Goal: Information Seeking & Learning: Learn about a topic

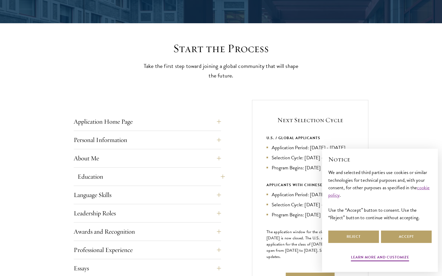
scroll to position [113, 0]
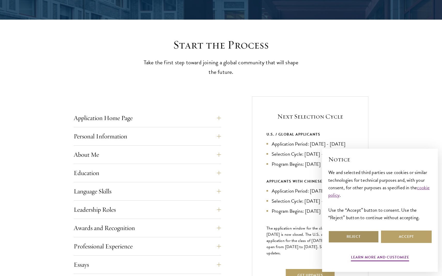
click at [361, 235] on button "Reject" at bounding box center [353, 237] width 51 height 12
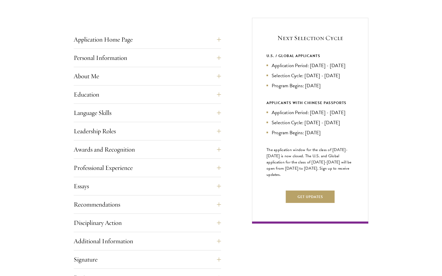
scroll to position [212, 0]
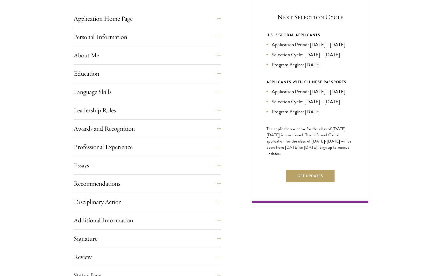
click at [96, 26] on div "Application Home Page The online application form must be completed in English.…" at bounding box center [147, 20] width 147 height 16
click at [98, 20] on button "Application Home Page" at bounding box center [151, 18] width 147 height 12
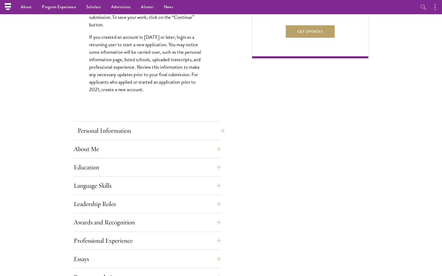
scroll to position [350, 0]
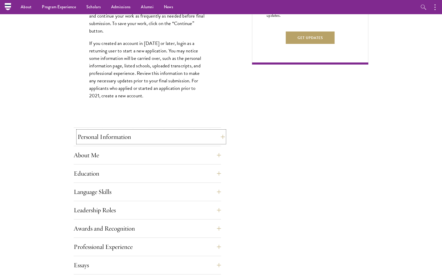
click at [93, 135] on button "Personal Information" at bounding box center [151, 137] width 147 height 12
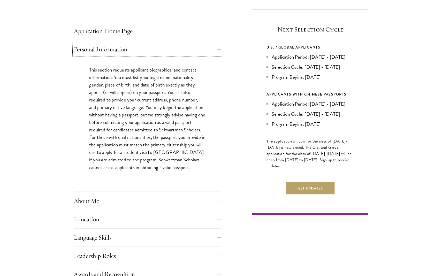
scroll to position [203, 0]
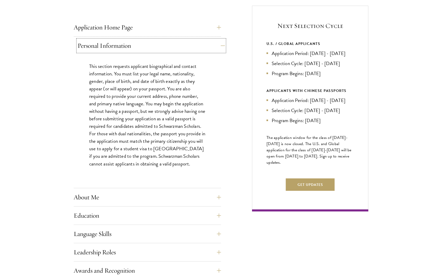
click at [113, 44] on button "Personal Information" at bounding box center [151, 46] width 147 height 12
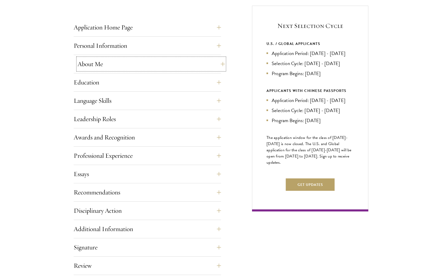
click at [106, 69] on button "About Me" at bounding box center [151, 64] width 147 height 12
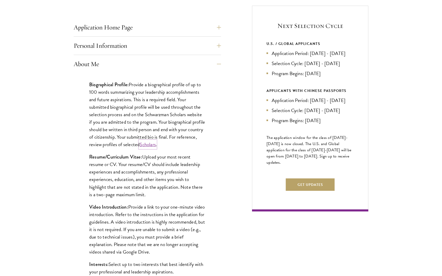
click at [156, 146] on link "Scholars" at bounding box center [148, 144] width 16 height 7
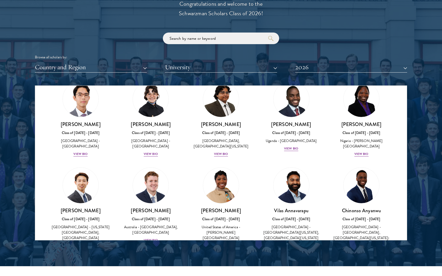
scroll to position [119, 0]
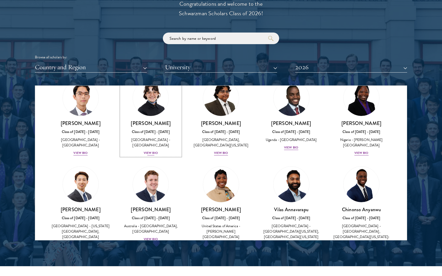
click at [153, 156] on div "View Bio" at bounding box center [151, 153] width 14 height 5
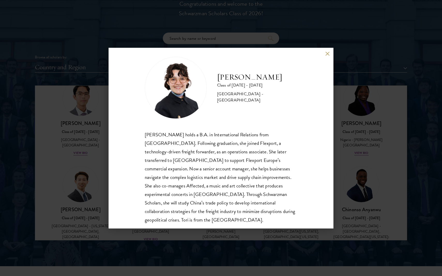
scroll to position [9, 0]
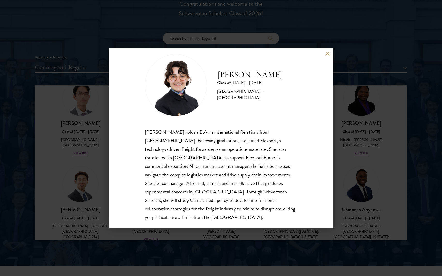
click at [327, 55] on button at bounding box center [327, 54] width 4 height 4
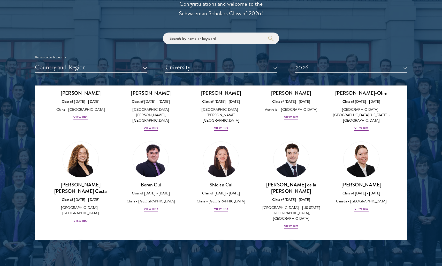
scroll to position [558, 0]
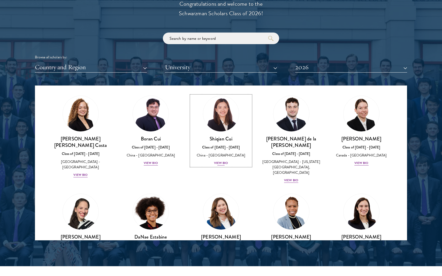
click at [219, 161] on div "View Bio" at bounding box center [221, 163] width 14 height 5
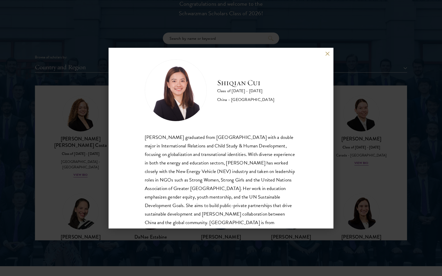
scroll to position [6, 0]
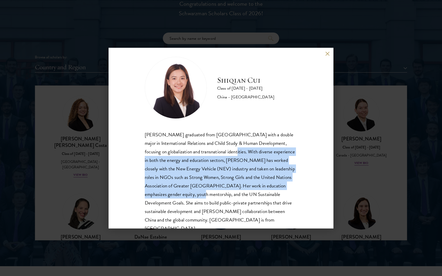
drag, startPoint x: 218, startPoint y: 151, endPoint x: 182, endPoint y: 191, distance: 54.2
click at [182, 191] on div "[PERSON_NAME] graduated from [GEOGRAPHIC_DATA] with a double major in Internati…" at bounding box center [221, 181] width 152 height 103
click at [183, 190] on div "[PERSON_NAME] graduated from [GEOGRAPHIC_DATA] with a double major in Internati…" at bounding box center [221, 181] width 152 height 103
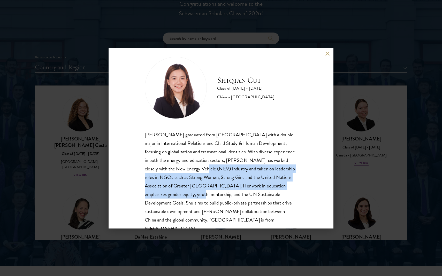
drag, startPoint x: 186, startPoint y: 167, endPoint x: 181, endPoint y: 195, distance: 27.9
click at [181, 195] on div "[PERSON_NAME] graduated from [GEOGRAPHIC_DATA] with a double major in Internati…" at bounding box center [221, 181] width 152 height 103
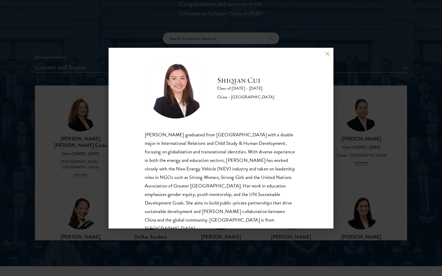
click at [181, 195] on div "[PERSON_NAME] graduated from [GEOGRAPHIC_DATA] with a double major in Internati…" at bounding box center [221, 181] width 152 height 103
click at [328, 55] on button at bounding box center [327, 54] width 4 height 4
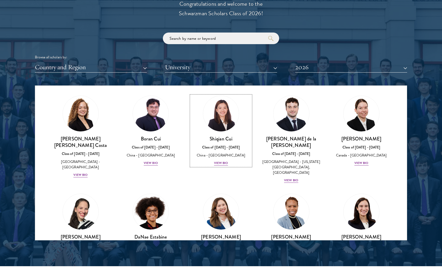
scroll to position [555, 0]
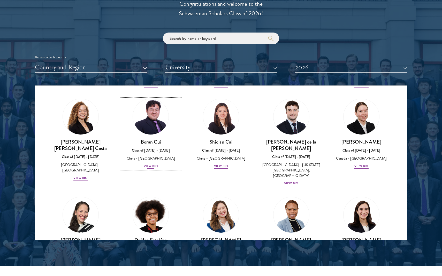
click at [160, 152] on div "[PERSON_NAME] Class of [DATE] - [DATE] [GEOGRAPHIC_DATA] - [GEOGRAPHIC_DATA] Vi…" at bounding box center [151, 154] width 60 height 30
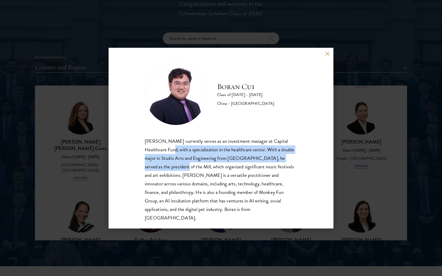
drag, startPoint x: 160, startPoint y: 152, endPoint x: 153, endPoint y: 165, distance: 14.6
click at [153, 165] on div "[PERSON_NAME] currently serves as an investment manager at Capital Healthcare F…" at bounding box center [221, 179] width 152 height 85
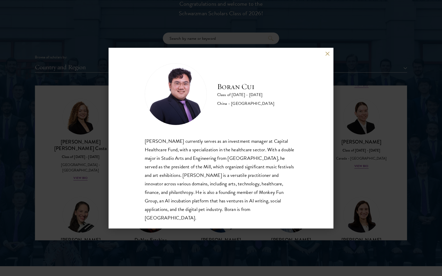
scroll to position [1, 0]
click at [328, 54] on button at bounding box center [327, 54] width 4 height 4
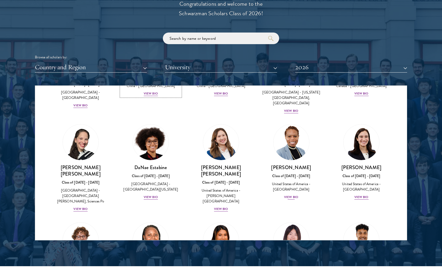
scroll to position [628, 0]
click at [366, 164] on div "[PERSON_NAME] Class of [DATE] - [DATE] [GEOGRAPHIC_DATA] - [GEOGRAPHIC_DATA] Vi…" at bounding box center [361, 182] width 60 height 36
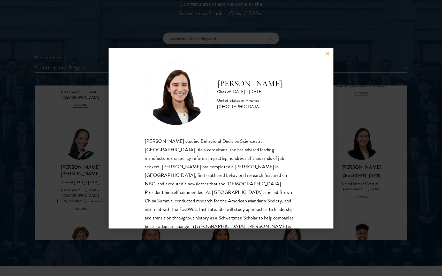
click at [327, 53] on button at bounding box center [327, 54] width 4 height 4
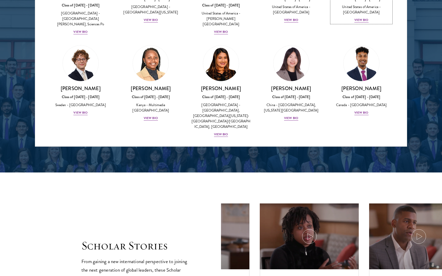
scroll to position [712, 0]
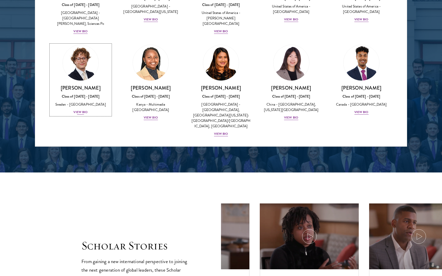
click at [79, 85] on div "[PERSON_NAME] Class of [DATE] - [DATE] [GEOGRAPHIC_DATA] - [GEOGRAPHIC_DATA] Vi…" at bounding box center [81, 100] width 60 height 30
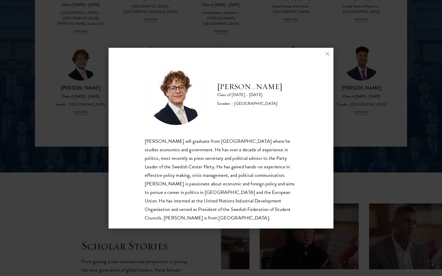
click at [328, 52] on button at bounding box center [327, 54] width 4 height 4
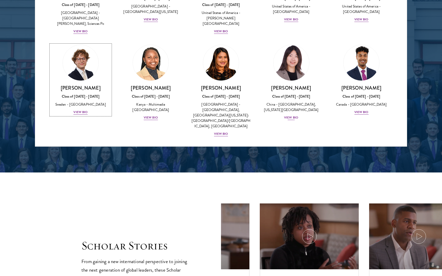
scroll to position [713, 0]
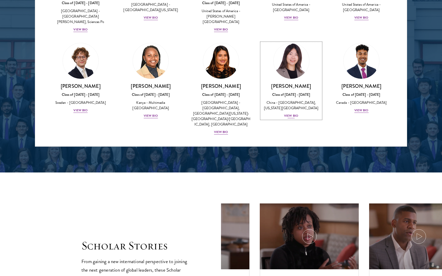
click at [286, 83] on div "[PERSON_NAME] Class of [DATE] - [DATE] [GEOGRAPHIC_DATA] - [GEOGRAPHIC_DATA], […" at bounding box center [291, 101] width 60 height 36
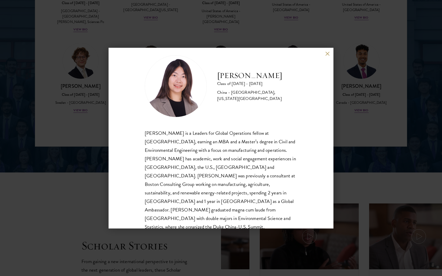
scroll to position [9, 0]
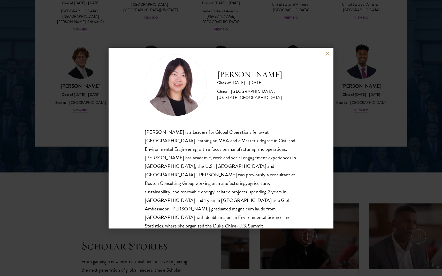
click at [324, 53] on div "[PERSON_NAME] Class of [DATE] - [DATE] [GEOGRAPHIC_DATA] - [GEOGRAPHIC_DATA], […" at bounding box center [221, 138] width 225 height 181
click at [325, 55] on button at bounding box center [327, 54] width 4 height 4
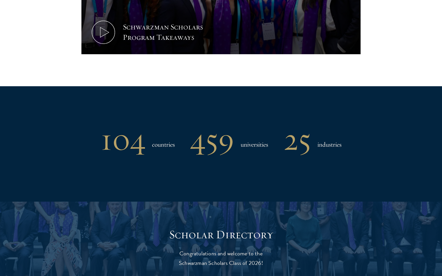
scroll to position [491, 0]
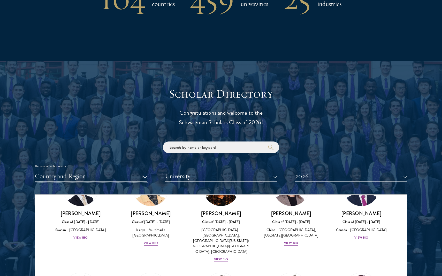
click at [104, 179] on button "Country and Region" at bounding box center [91, 176] width 112 height 11
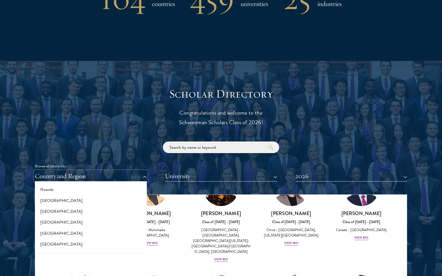
scroll to position [850, 0]
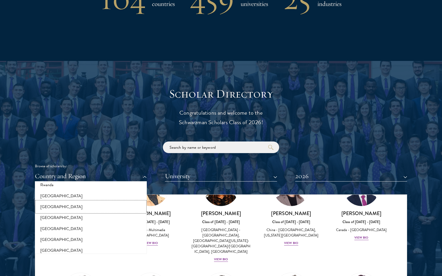
click at [94, 209] on button "[GEOGRAPHIC_DATA]" at bounding box center [90, 207] width 109 height 11
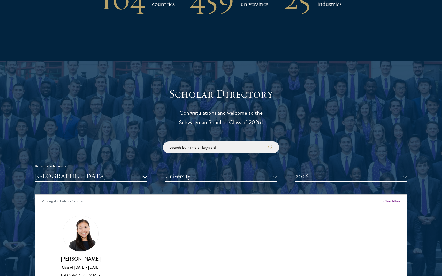
scroll to position [590, 0]
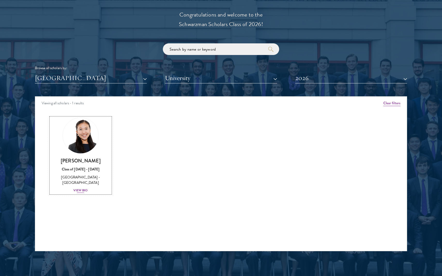
click at [62, 169] on div "Class of [DATE] - [DATE]" at bounding box center [81, 169] width 60 height 5
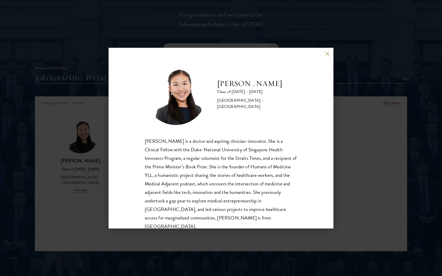
drag, startPoint x: 325, startPoint y: 54, endPoint x: 273, endPoint y: 121, distance: 84.9
click at [273, 121] on div "[PERSON_NAME] Class of [DATE] - [DATE] [GEOGRAPHIC_DATA] - [GEOGRAPHIC_DATA] [P…" at bounding box center [221, 138] width 225 height 181
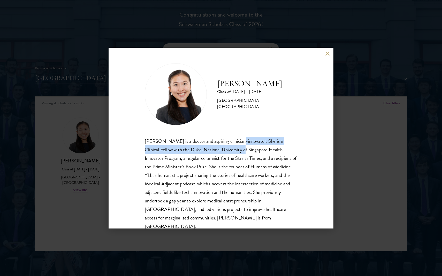
drag, startPoint x: 235, startPoint y: 139, endPoint x: 229, endPoint y: 150, distance: 12.6
click at [229, 150] on div "[PERSON_NAME] is a doctor and aspiring clinician-innovator. She is a Clinical F…" at bounding box center [221, 184] width 152 height 94
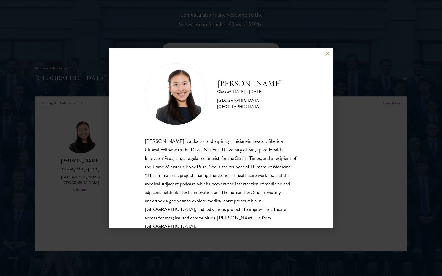
click at [326, 51] on div "[PERSON_NAME] Class of [DATE] - [DATE] [GEOGRAPHIC_DATA] - [GEOGRAPHIC_DATA] [P…" at bounding box center [221, 138] width 225 height 181
click at [328, 53] on button at bounding box center [327, 54] width 4 height 4
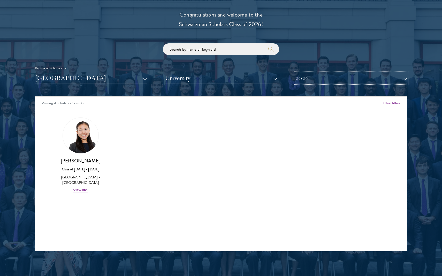
click at [309, 73] on button "2026" at bounding box center [351, 78] width 112 height 11
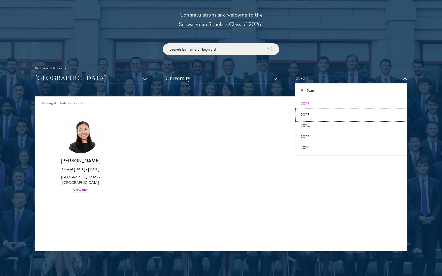
click at [307, 111] on button "2025" at bounding box center [351, 115] width 109 height 11
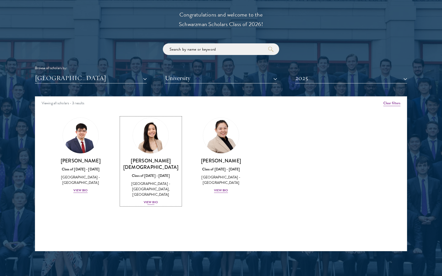
click at [160, 184] on div "[GEOGRAPHIC_DATA] - [GEOGRAPHIC_DATA], [GEOGRAPHIC_DATA]" at bounding box center [151, 189] width 60 height 16
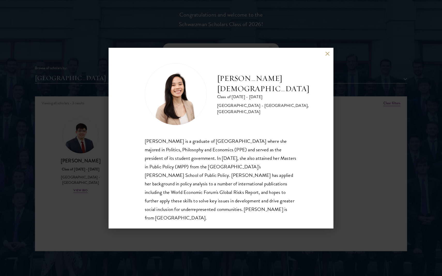
scroll to position [1, 0]
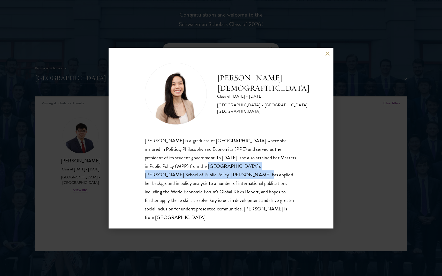
drag, startPoint x: 175, startPoint y: 163, endPoint x: 172, endPoint y: 173, distance: 11.2
click at [172, 173] on div "[PERSON_NAME] is a graduate of [GEOGRAPHIC_DATA] where she majored in Politics,…" at bounding box center [221, 178] width 152 height 85
click at [179, 162] on div "[PERSON_NAME] is a graduate of [GEOGRAPHIC_DATA] where she majored in Politics,…" at bounding box center [221, 178] width 152 height 85
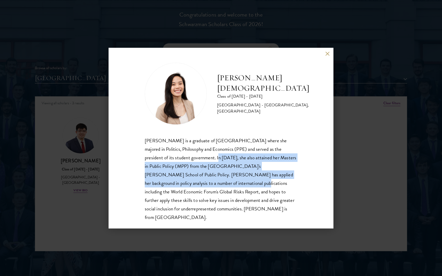
drag, startPoint x: 179, startPoint y: 158, endPoint x: 172, endPoint y: 187, distance: 29.7
click at [172, 187] on div "[PERSON_NAME] is a graduate of [GEOGRAPHIC_DATA] where she majored in Politics,…" at bounding box center [221, 178] width 152 height 85
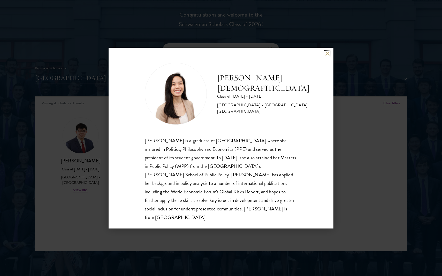
click at [328, 53] on button at bounding box center [327, 54] width 4 height 4
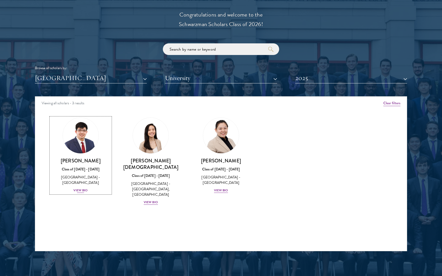
click at [73, 181] on div "[GEOGRAPHIC_DATA] - [GEOGRAPHIC_DATA]" at bounding box center [81, 180] width 60 height 11
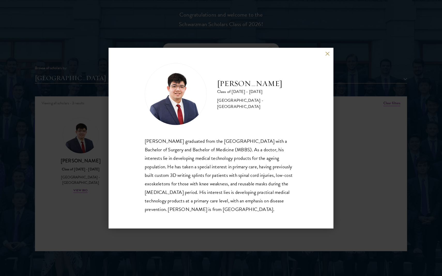
click at [326, 55] on button at bounding box center [327, 54] width 4 height 4
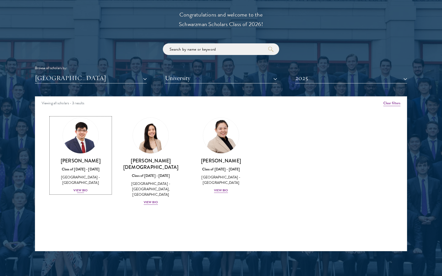
click at [80, 174] on div "[PERSON_NAME] Class of [DATE] - [DATE] [GEOGRAPHIC_DATA] - [GEOGRAPHIC_DATA] Vi…" at bounding box center [81, 176] width 60 height 36
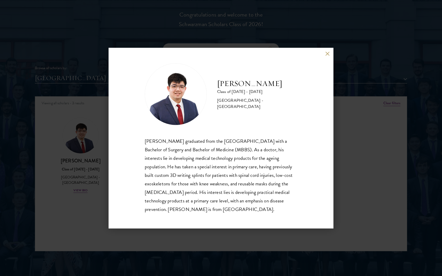
click at [327, 52] on button at bounding box center [327, 54] width 4 height 4
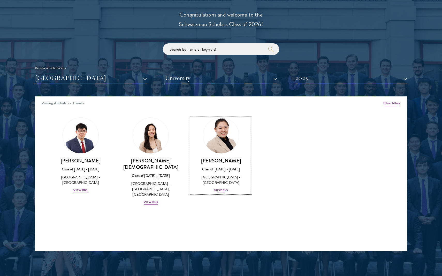
click at [218, 179] on div "[GEOGRAPHIC_DATA] - [GEOGRAPHIC_DATA]" at bounding box center [221, 180] width 60 height 11
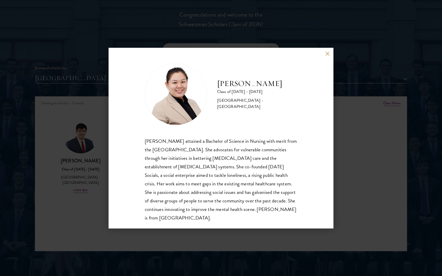
scroll to position [1, 0]
click at [328, 52] on button at bounding box center [327, 54] width 4 height 4
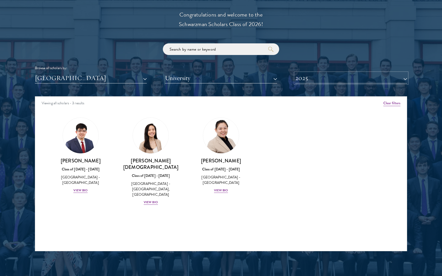
click at [312, 79] on button "2025" at bounding box center [351, 78] width 112 height 11
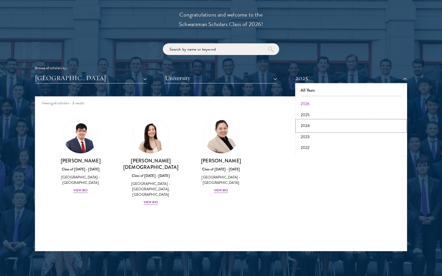
click at [303, 127] on button "2024" at bounding box center [351, 125] width 109 height 11
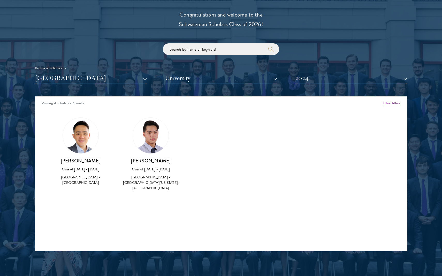
click at [145, 173] on div "[PERSON_NAME] Class of [DATE] - [DATE] [GEOGRAPHIC_DATA] - [GEOGRAPHIC_DATA][US…" at bounding box center [151, 175] width 60 height 34
click at [151, 161] on h3 "[PERSON_NAME]" at bounding box center [151, 161] width 60 height 6
click at [138, 176] on div "[GEOGRAPHIC_DATA] - [GEOGRAPHIC_DATA][US_STATE], [GEOGRAPHIC_DATA]" at bounding box center [151, 183] width 60 height 16
click at [145, 150] on img at bounding box center [151, 136] width 36 height 36
click at [144, 162] on h3 "[PERSON_NAME]" at bounding box center [151, 161] width 60 height 6
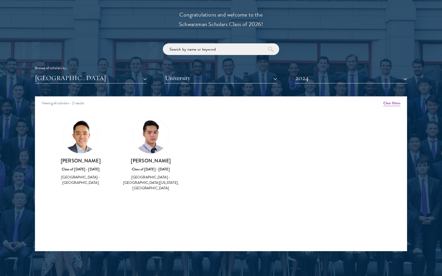
click at [80, 160] on h3 "[PERSON_NAME]" at bounding box center [81, 161] width 60 height 6
click at [78, 169] on div "Class of [DATE] - [DATE]" at bounding box center [81, 169] width 60 height 5
click at [79, 176] on div "[GEOGRAPHIC_DATA] - [GEOGRAPHIC_DATA]" at bounding box center [81, 180] width 60 height 11
click at [355, 81] on button "2024" at bounding box center [351, 78] width 112 height 11
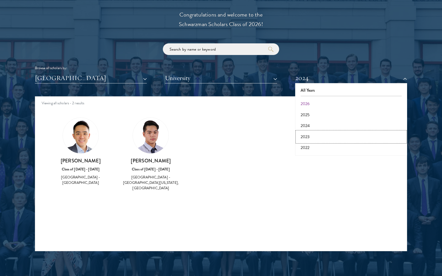
click at [329, 137] on button "2023" at bounding box center [351, 137] width 109 height 11
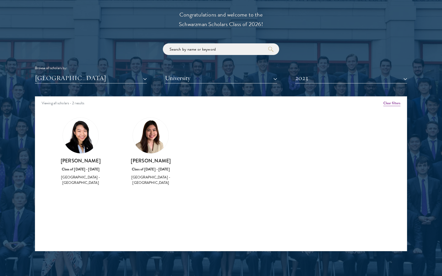
click at [145, 181] on div "[PERSON_NAME] Class of [DATE] - [DATE] [GEOGRAPHIC_DATA] - [GEOGRAPHIC_DATA]" at bounding box center [151, 151] width 70 height 79
click at [152, 161] on h3 "[PERSON_NAME]" at bounding box center [151, 161] width 60 height 6
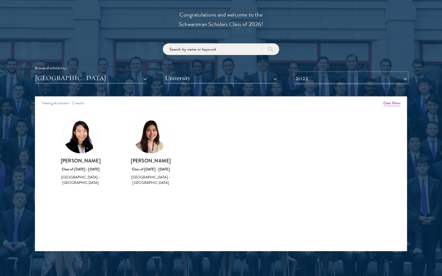
click at [341, 78] on button "2023" at bounding box center [351, 78] width 112 height 11
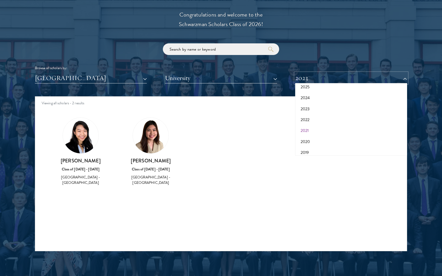
scroll to position [26, 0]
click at [318, 120] on button "2022" at bounding box center [351, 121] width 109 height 11
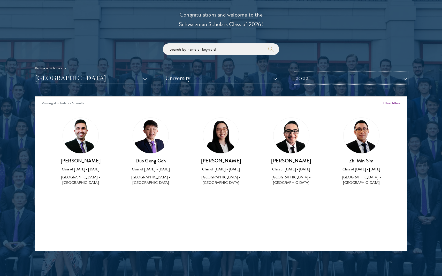
click at [336, 80] on button "2022" at bounding box center [351, 78] width 112 height 11
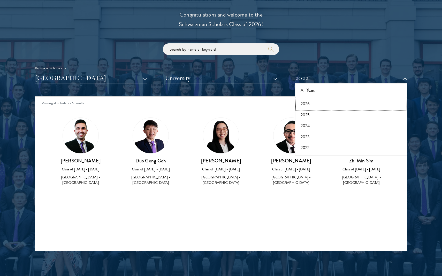
click at [329, 103] on button "2026" at bounding box center [351, 103] width 109 height 11
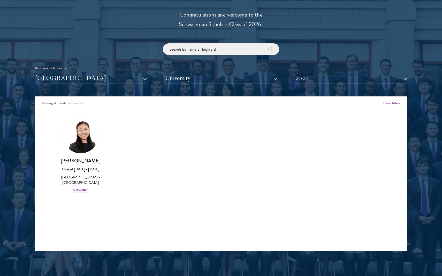
click at [301, 49] on div "Browse all scholars by: [GEOGRAPHIC_DATA] All Countries and Regions [GEOGRAPHIC…" at bounding box center [221, 63] width 372 height 40
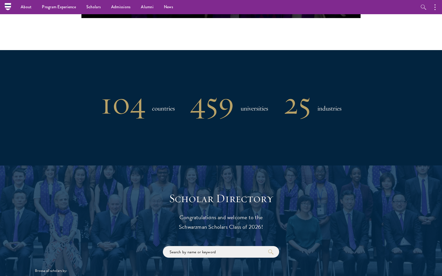
scroll to position [385, 0]
